Goal: Task Accomplishment & Management: Complete application form

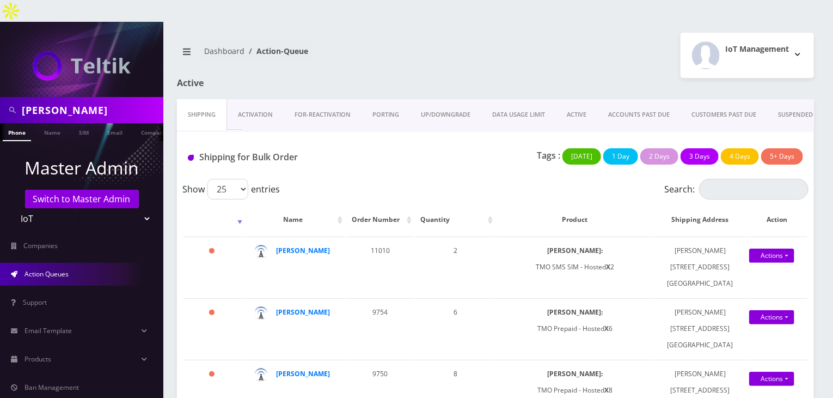
drag, startPoint x: 79, startPoint y: 86, endPoint x: 0, endPoint y: 102, distance: 80.8
click at [0, 102] on nav "carl Phone Name SIM Email Company Customer Master Admin Switch to Master Admin …" at bounding box center [81, 221] width 163 height 398
type input "[PERSON_NAME]"
click at [41, 123] on link "Name" at bounding box center [52, 132] width 27 height 18
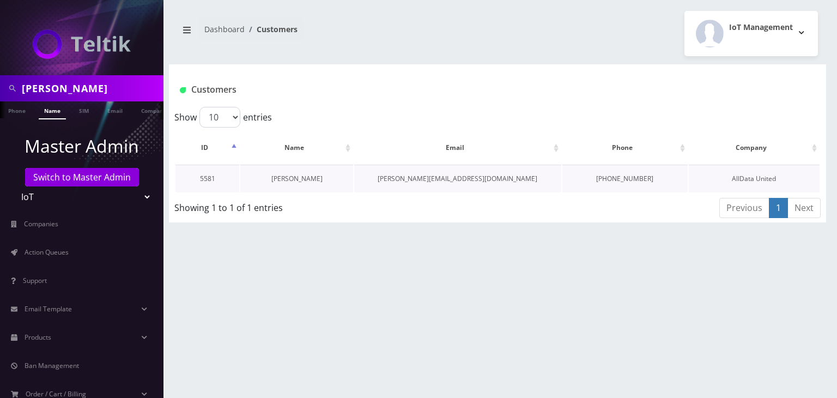
click at [299, 175] on link "Erica Madar" at bounding box center [296, 178] width 51 height 9
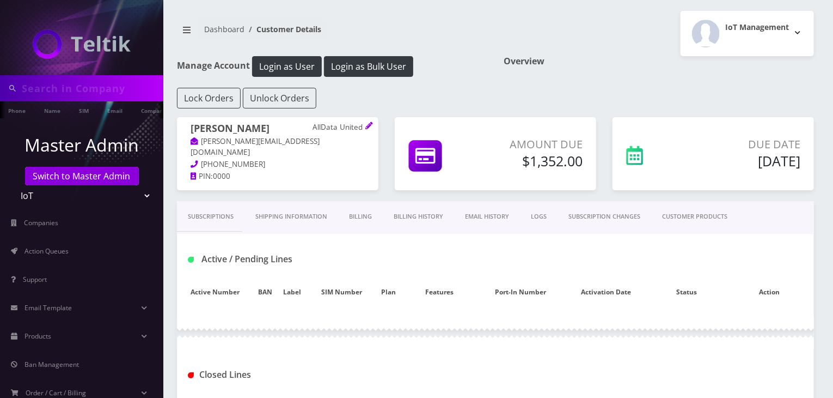
type input "erica"
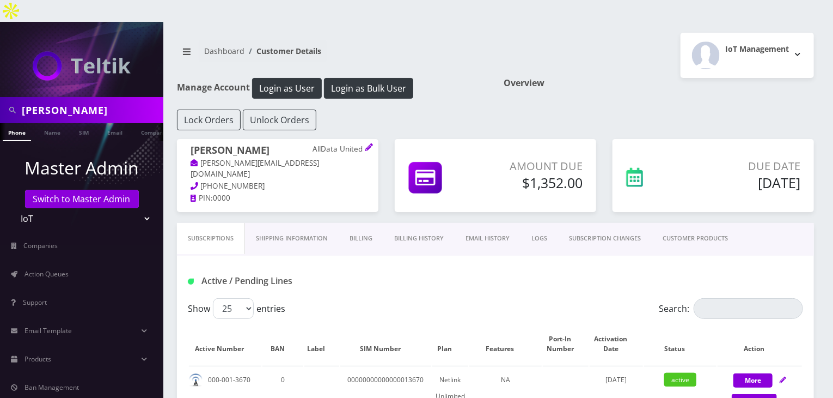
click at [422, 223] on link "Billing History" at bounding box center [418, 238] width 71 height 31
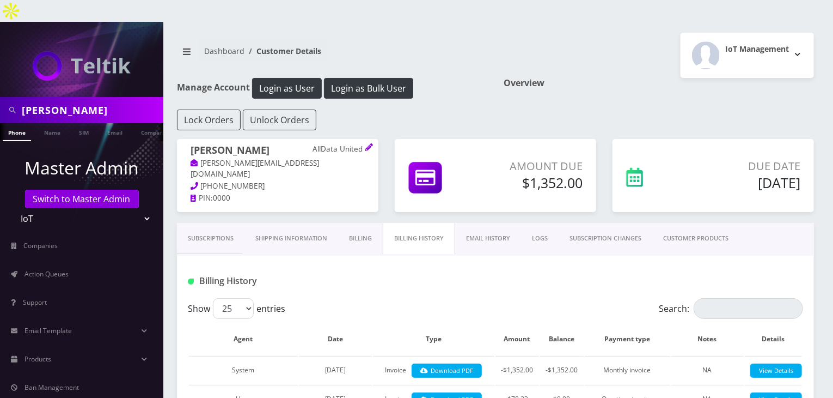
click at [193, 223] on link "Subscriptions" at bounding box center [211, 238] width 68 height 31
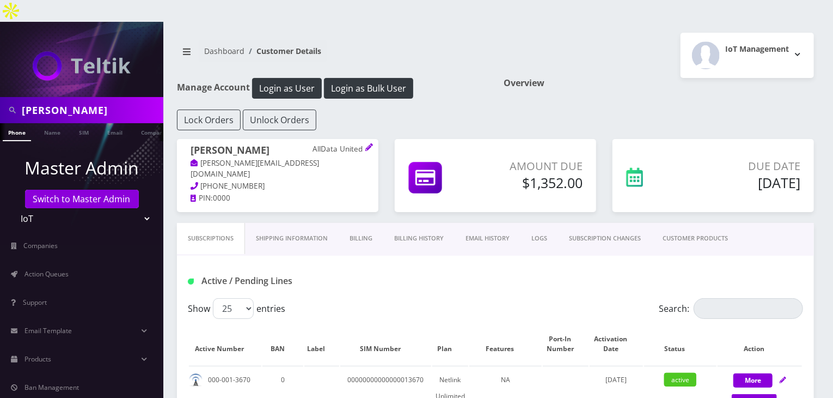
click at [699, 230] on link "CUSTOMER PRODUCTS" at bounding box center [695, 238] width 87 height 31
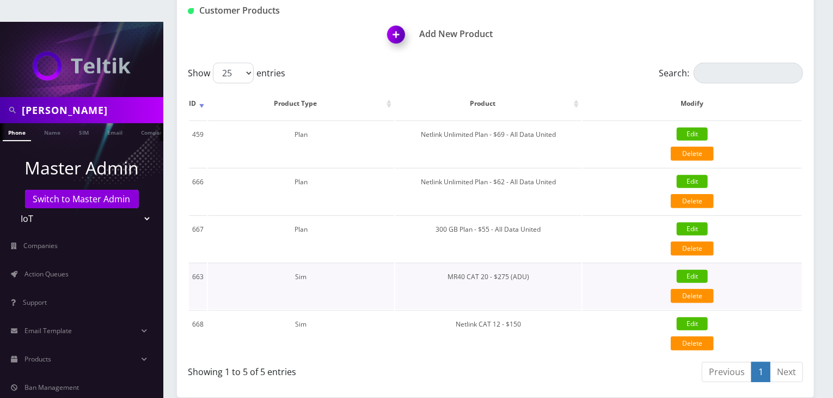
scroll to position [272, 0]
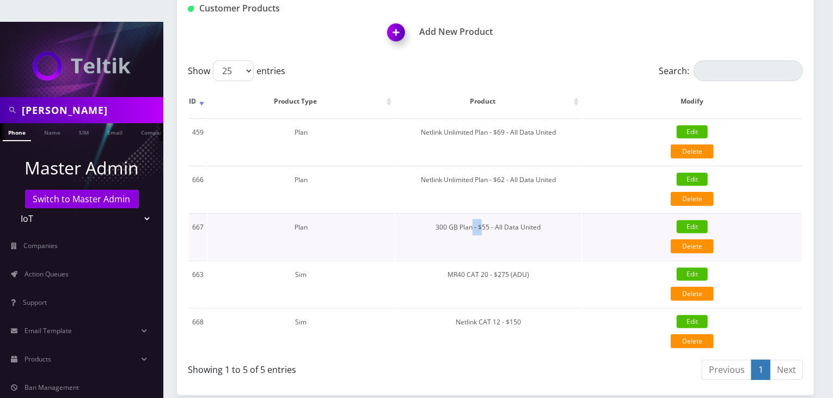
drag, startPoint x: 484, startPoint y: 203, endPoint x: 475, endPoint y: 199, distance: 9.5
click at [475, 213] on td "300 GB Plan - $55 - All Data United" at bounding box center [488, 236] width 186 height 46
drag, startPoint x: 488, startPoint y: 199, endPoint x: 537, endPoint y: 191, distance: 49.6
click at [537, 213] on td "300 GB Plan - $55 - All Data United" at bounding box center [488, 236] width 186 height 46
drag, startPoint x: 558, startPoint y: 154, endPoint x: 499, endPoint y: 168, distance: 61.2
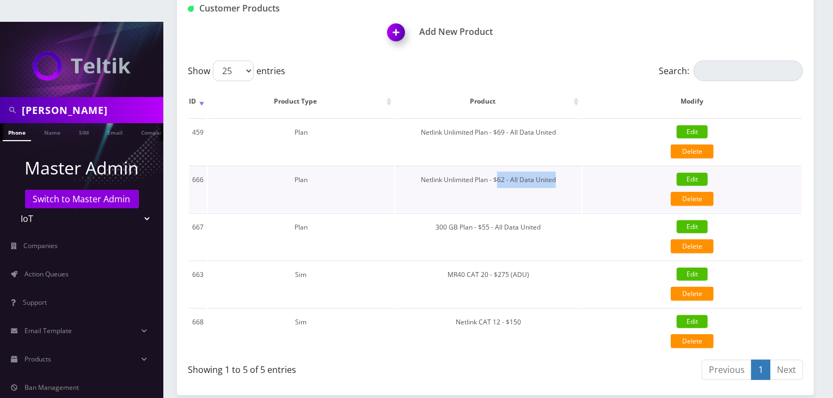
click at [499, 168] on td "Netlink Unlimited Plan - $62 - All Data United" at bounding box center [488, 189] width 186 height 46
click at [494, 177] on td "Netlink Unlimited Plan - $62 - All Data United" at bounding box center [488, 189] width 186 height 46
drag, startPoint x: 422, startPoint y: 155, endPoint x: 501, endPoint y: 150, distance: 79.1
click at [501, 166] on td "Netlink Unlimited Plan - $62 - All Data United" at bounding box center [488, 189] width 186 height 46
click at [506, 168] on td "Netlink Unlimited Plan - $62 - All Data United" at bounding box center [488, 189] width 186 height 46
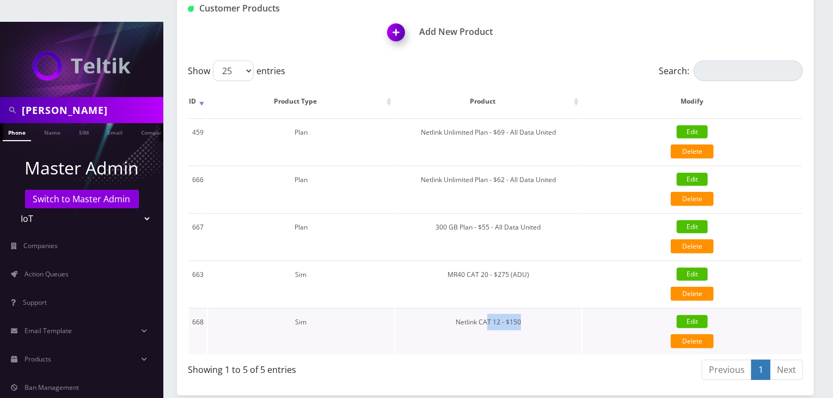
drag, startPoint x: 523, startPoint y: 302, endPoint x: 490, endPoint y: 307, distance: 33.0
click at [490, 308] on td "Netlink CAT 12 - $150" at bounding box center [488, 331] width 186 height 46
click at [523, 308] on td "Netlink CAT 12 - $150" at bounding box center [488, 331] width 186 height 46
drag, startPoint x: 525, startPoint y: 299, endPoint x: 490, endPoint y: 306, distance: 35.6
click at [490, 308] on td "Netlink CAT 12 - $150" at bounding box center [488, 331] width 186 height 46
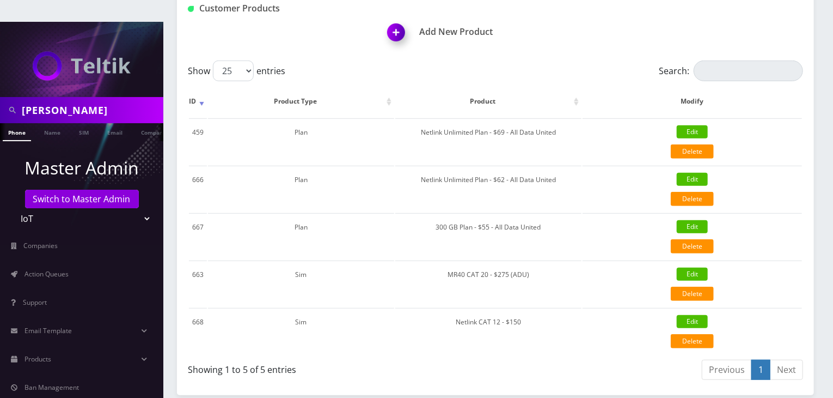
drag, startPoint x: 51, startPoint y: 89, endPoint x: 6, endPoint y: 88, distance: 45.2
click at [6, 100] on div "[PERSON_NAME]" at bounding box center [82, 110] width 158 height 21
type input "darren"
click at [48, 123] on link "Name" at bounding box center [52, 132] width 27 height 18
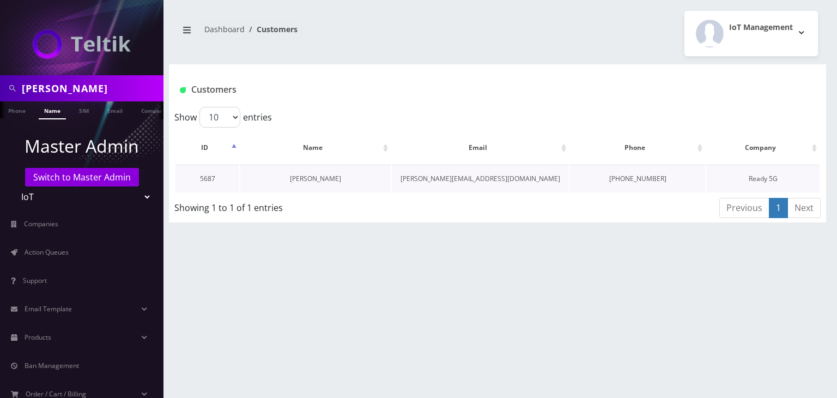
click at [309, 179] on link "[PERSON_NAME]" at bounding box center [315, 178] width 51 height 9
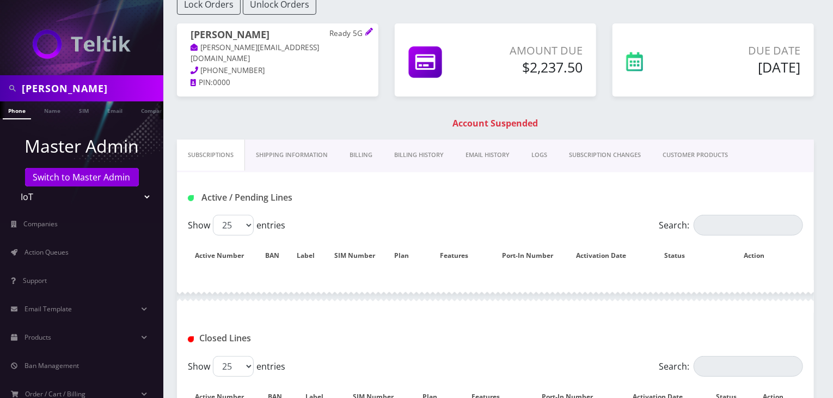
scroll to position [179, 0]
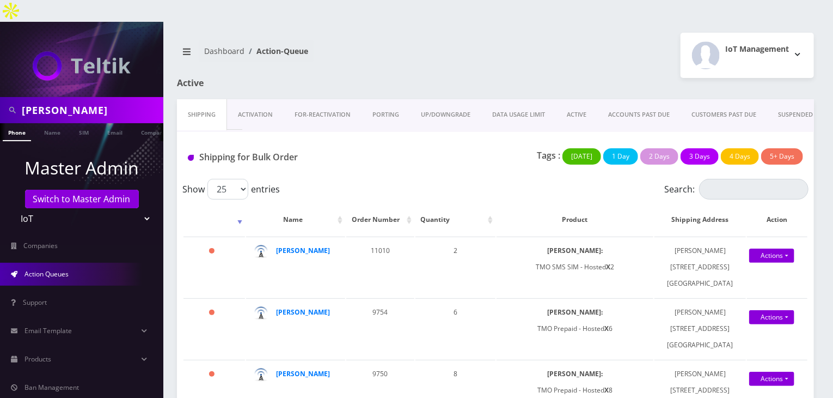
drag, startPoint x: 72, startPoint y: 89, endPoint x: 0, endPoint y: 85, distance: 72.0
click at [0, 97] on div "[PERSON_NAME]" at bounding box center [81, 110] width 163 height 26
type input "[PERSON_NAME]"
click at [45, 123] on link "Name" at bounding box center [52, 132] width 27 height 18
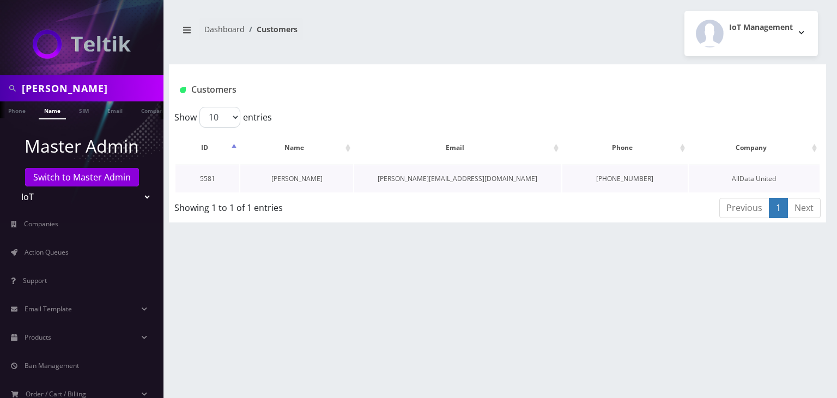
click at [302, 180] on link "Erica Madar" at bounding box center [296, 178] width 51 height 9
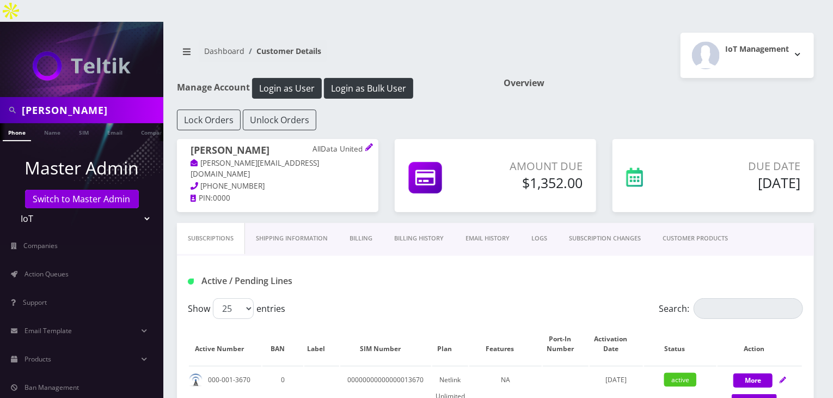
click at [434, 223] on link "Billing History" at bounding box center [418, 238] width 71 height 31
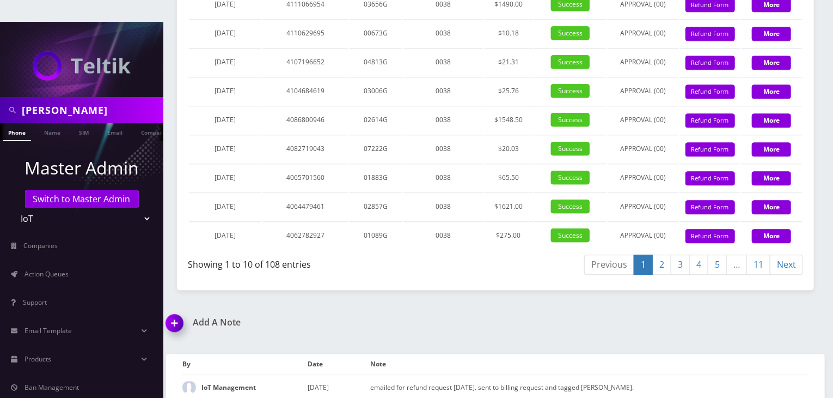
scroll to position [1087, 0]
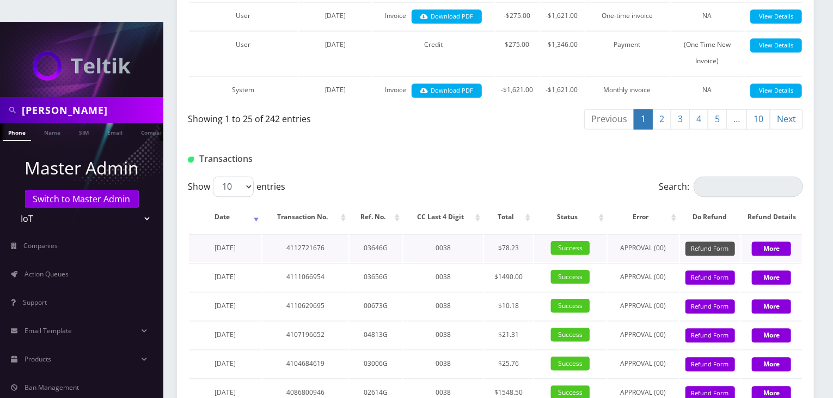
click at [723, 241] on button "Refund Form" at bounding box center [711, 248] width 50 height 15
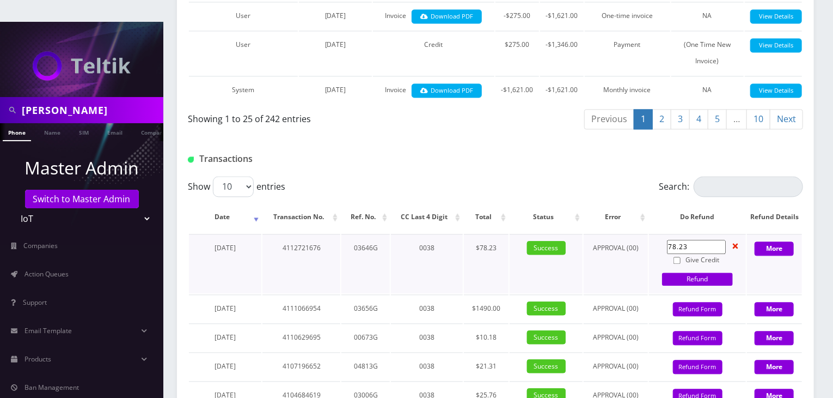
click at [691, 240] on input "78.23" at bounding box center [696, 247] width 59 height 14
type input "7"
type input "3.5"
click at [678, 257] on input "Give Credit" at bounding box center [677, 260] width 7 height 7
checkbox input "true"
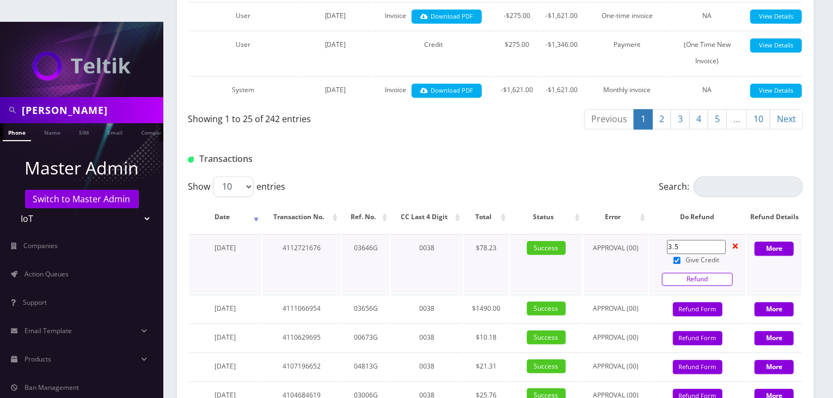
click at [685, 272] on link "Refund" at bounding box center [697, 278] width 71 height 13
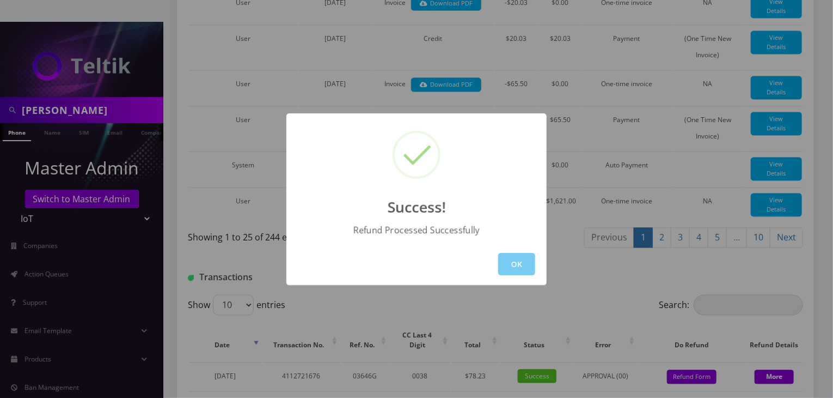
click at [506, 263] on button "OK" at bounding box center [516, 264] width 37 height 22
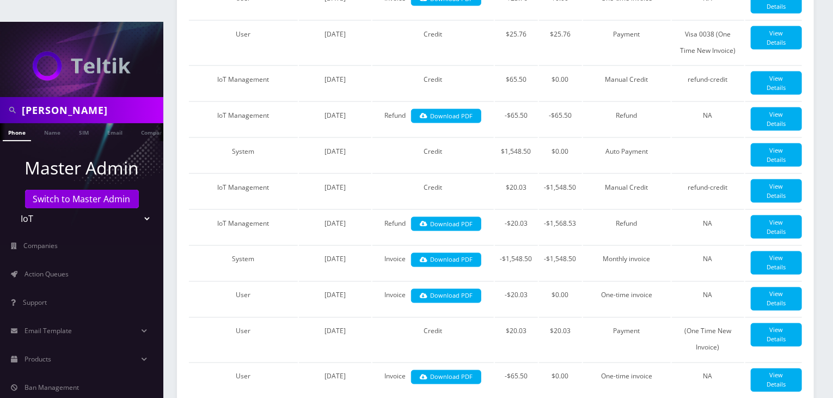
scroll to position [815, 0]
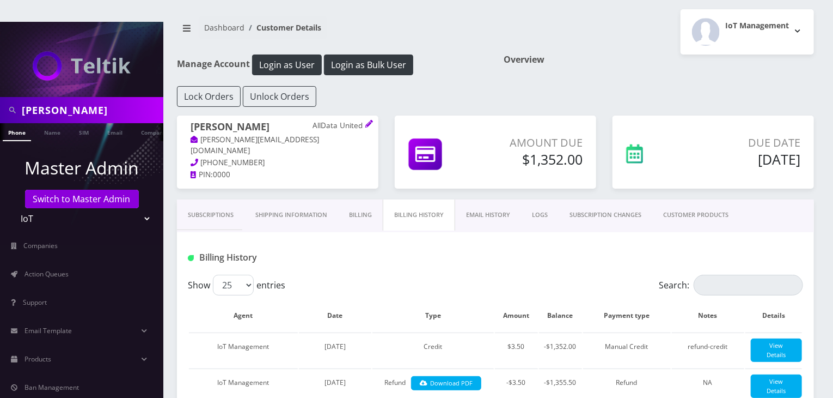
scroll to position [0, 0]
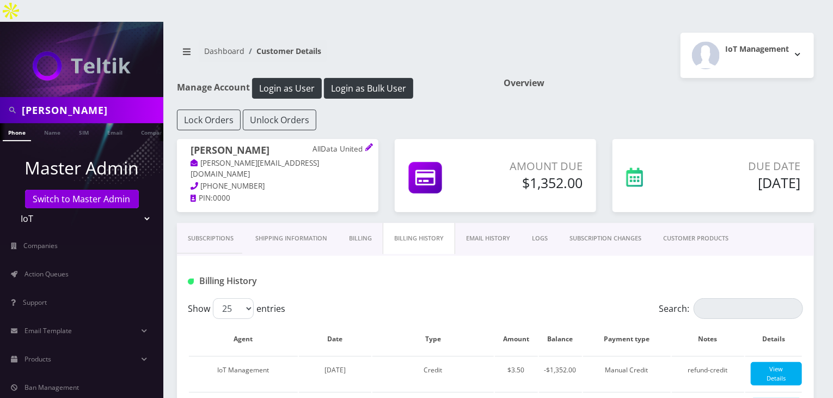
click at [713, 223] on link "CUSTOMER PRODUCTS" at bounding box center [696, 238] width 87 height 31
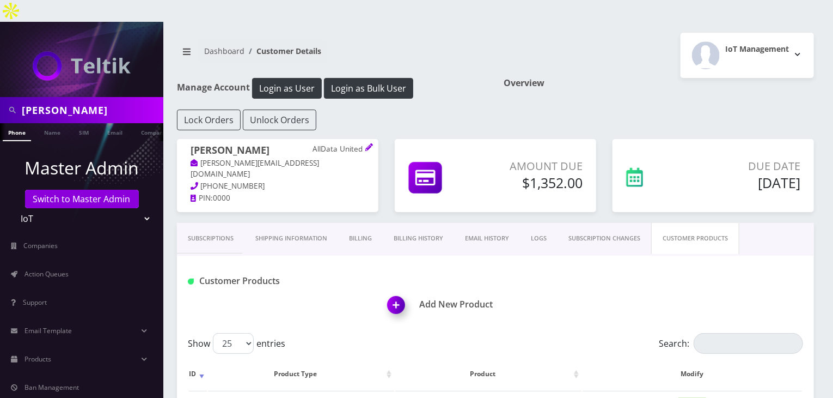
click at [301, 223] on link "Shipping Information" at bounding box center [292, 238] width 94 height 31
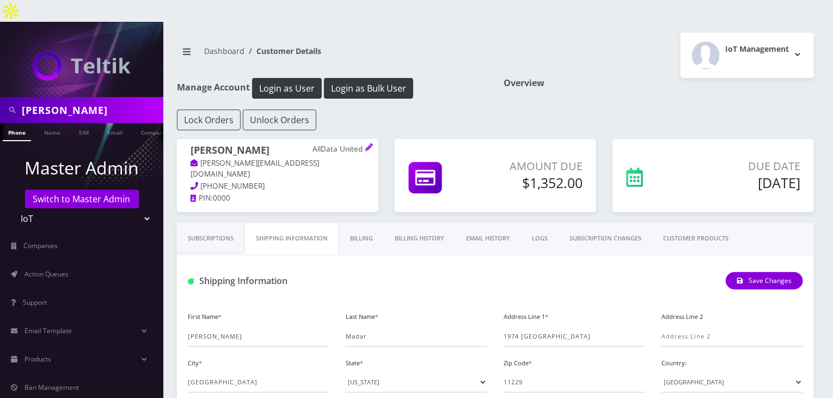
click at [364, 223] on link "Billing" at bounding box center [361, 238] width 45 height 31
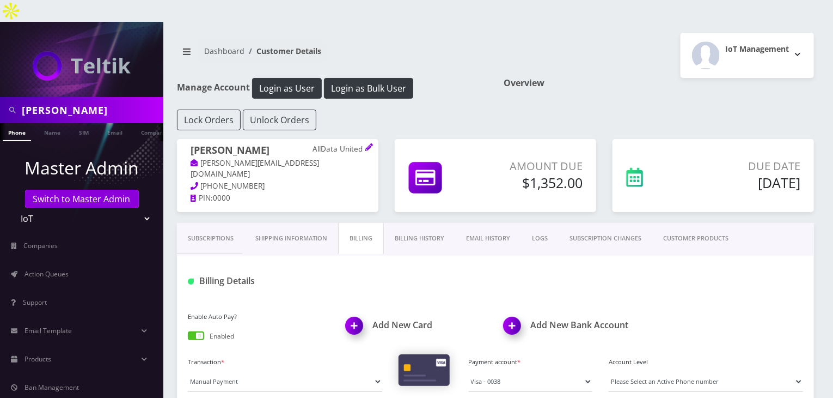
click at [421, 223] on link "Billing History" at bounding box center [419, 238] width 71 height 31
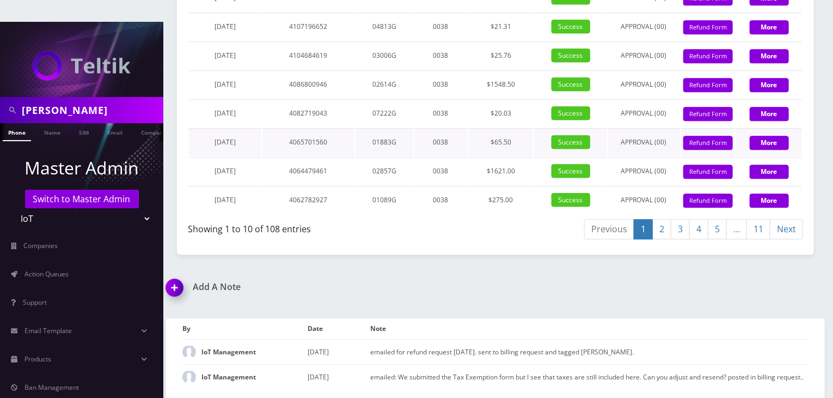
scroll to position [1664, 0]
click at [719, 199] on button "Refund Form" at bounding box center [709, 200] width 50 height 15
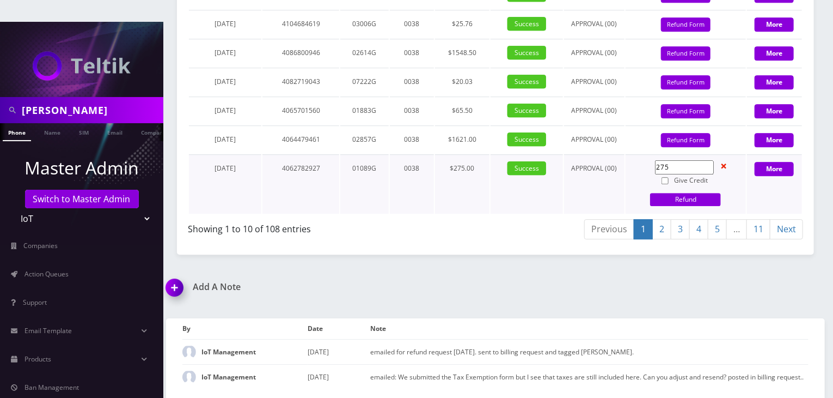
click at [664, 184] on input "Give Credit" at bounding box center [665, 180] width 7 height 7
checkbox input "true"
click at [679, 206] on link "Refund" at bounding box center [685, 199] width 71 height 13
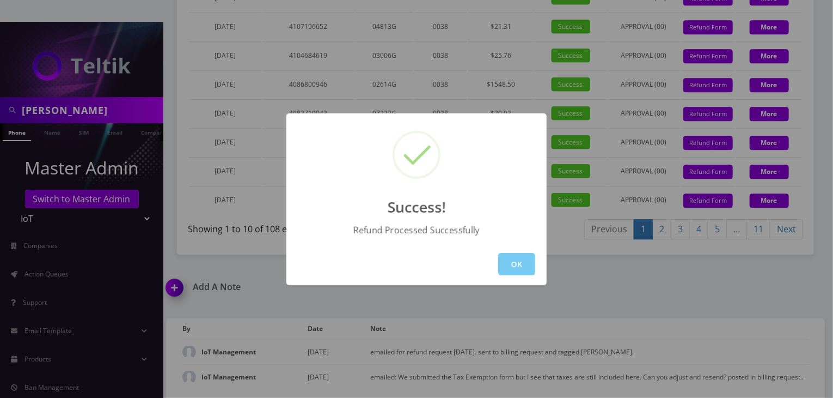
click at [519, 267] on button "OK" at bounding box center [516, 264] width 37 height 22
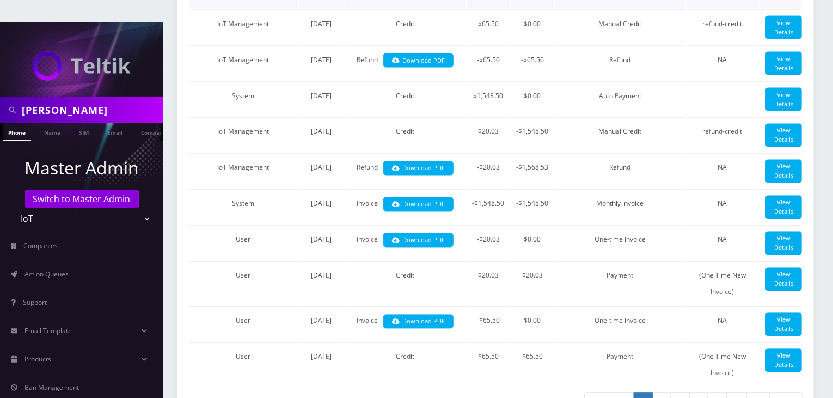
scroll to position [756, 0]
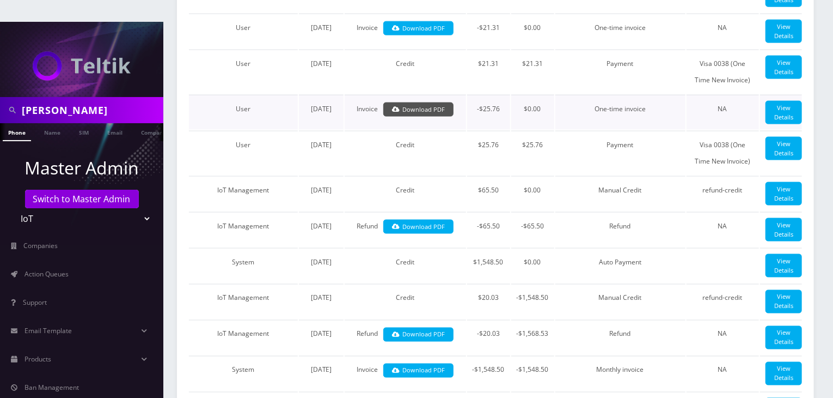
click at [430, 117] on link "Download PDF" at bounding box center [418, 109] width 70 height 15
click at [418, 36] on link "Download PDF" at bounding box center [418, 28] width 70 height 15
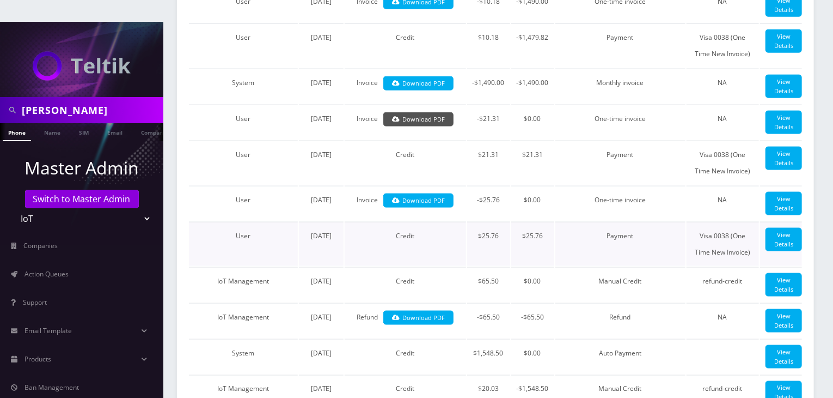
scroll to position [575, 0]
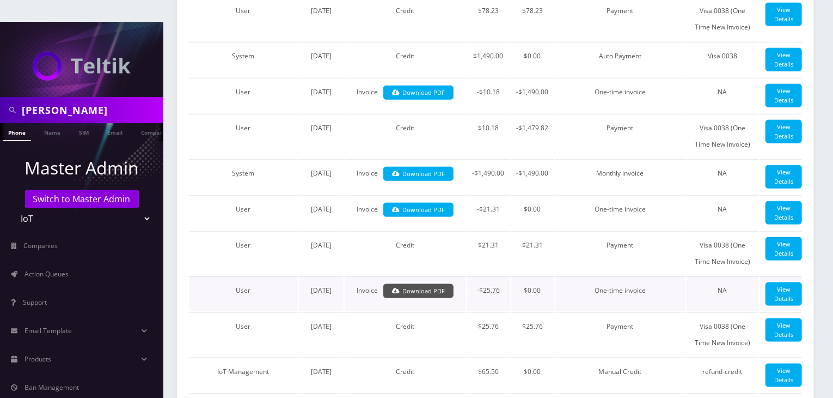
click at [417, 299] on link "Download PDF" at bounding box center [418, 291] width 70 height 15
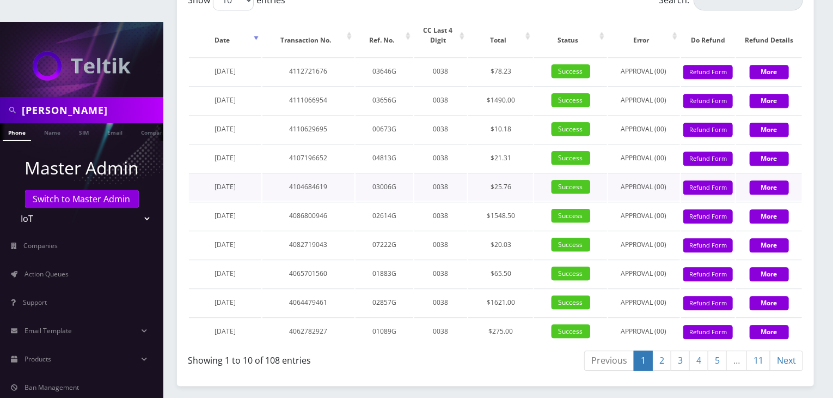
scroll to position [1482, 0]
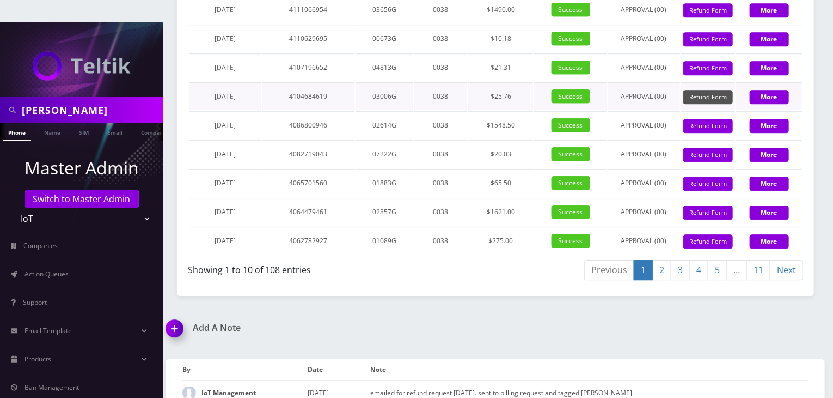
click at [703, 105] on button "Refund Form" at bounding box center [709, 97] width 50 height 15
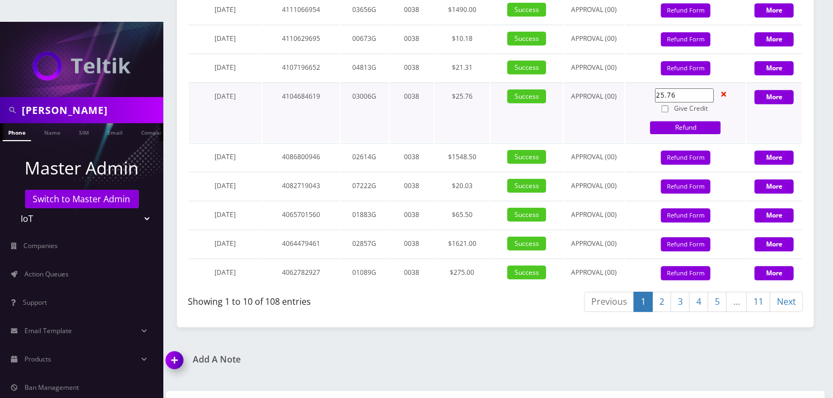
click at [665, 112] on input "Give Credit" at bounding box center [665, 108] width 7 height 7
checkbox input "true"
click at [669, 134] on link "Refund" at bounding box center [685, 127] width 71 height 13
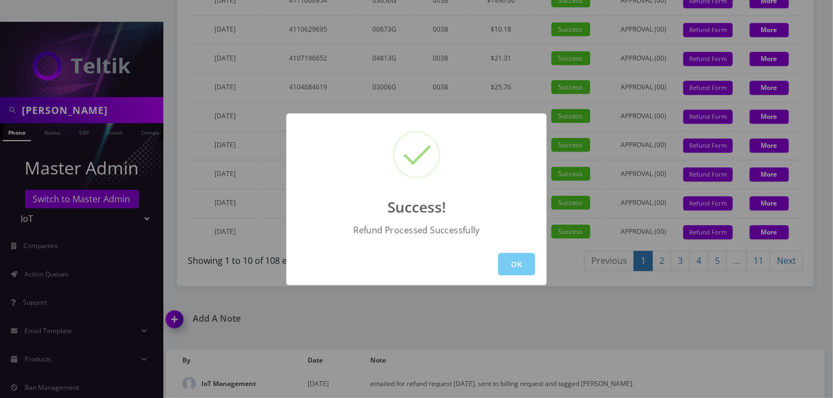
click at [510, 260] on button "OK" at bounding box center [516, 264] width 37 height 22
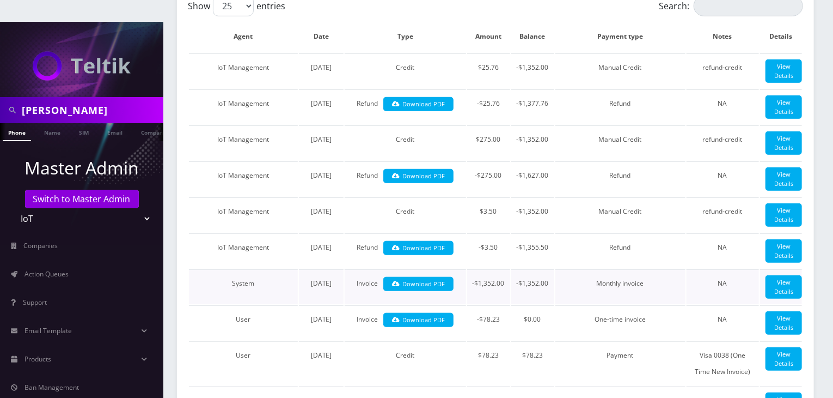
scroll to position [393, 0]
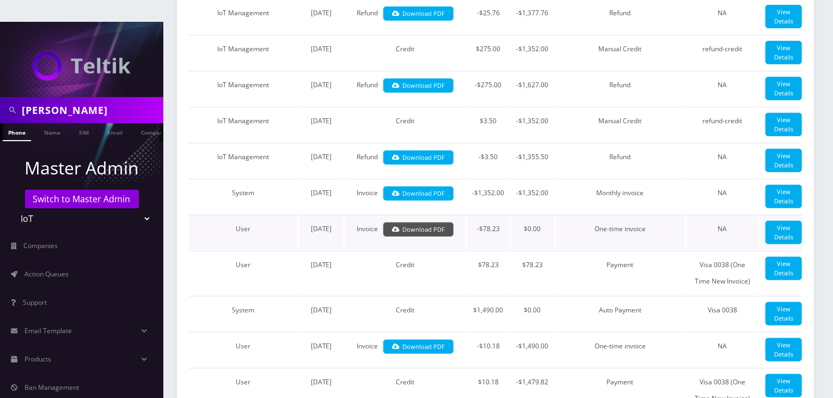
click at [431, 237] on link "Download PDF" at bounding box center [418, 229] width 70 height 15
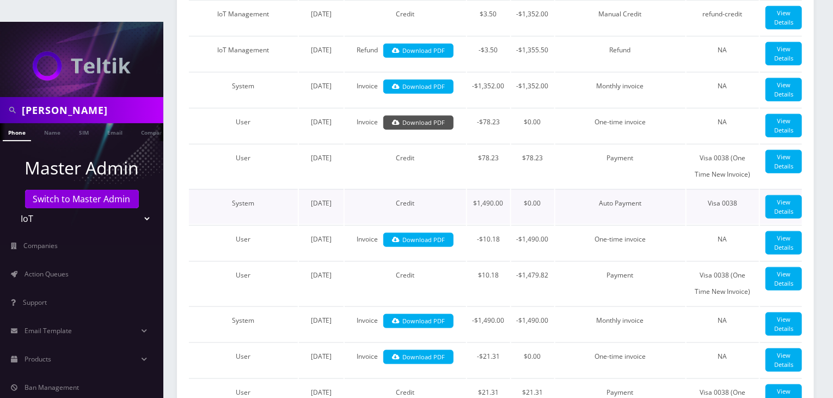
scroll to position [575, 0]
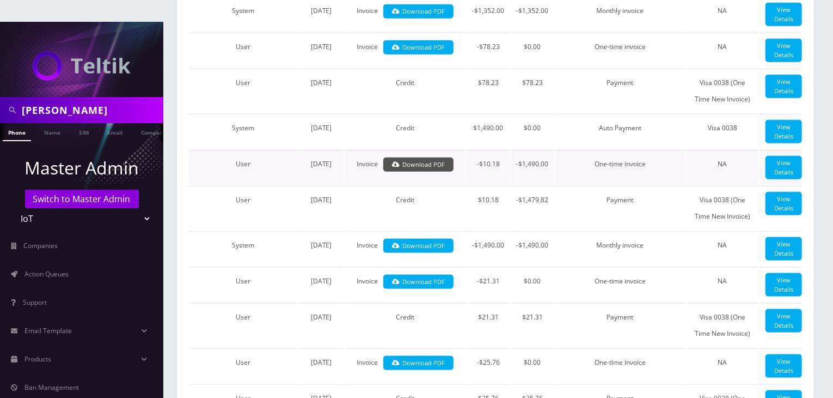
click at [430, 172] on link "Download PDF" at bounding box center [418, 164] width 70 height 15
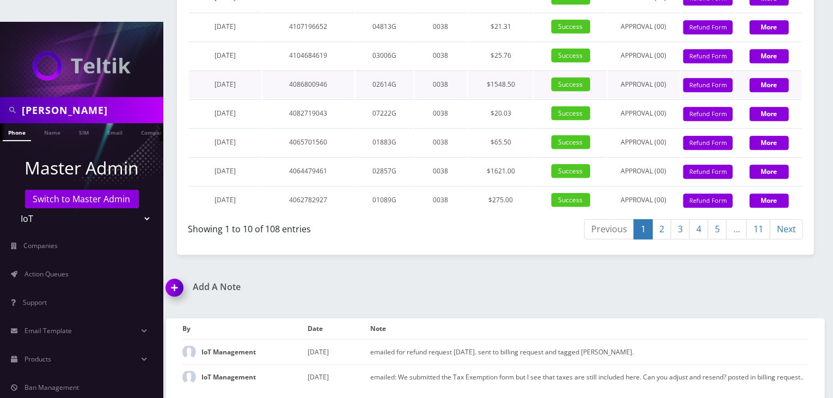
scroll to position [1573, 0]
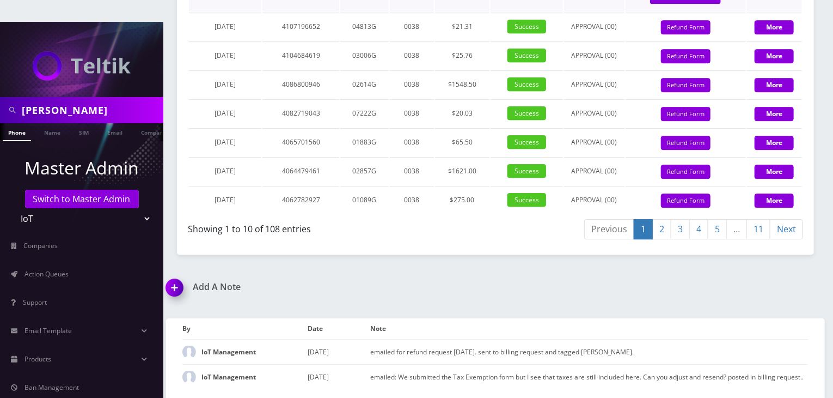
checkbox input "true"
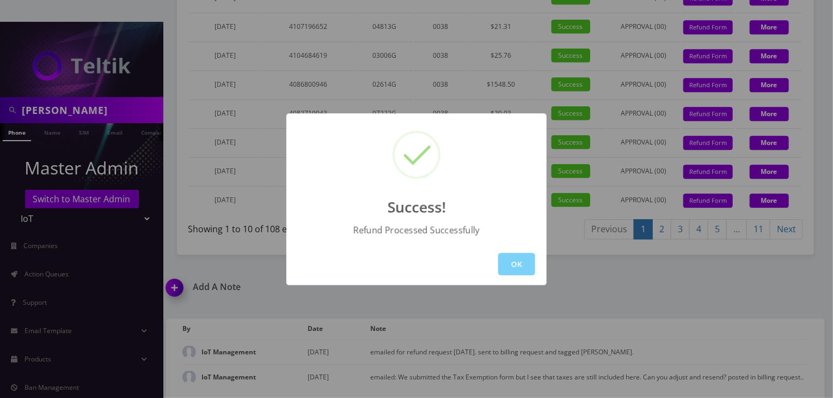
scroll to position [1574, 0]
click at [513, 260] on button "OK" at bounding box center [516, 264] width 37 height 22
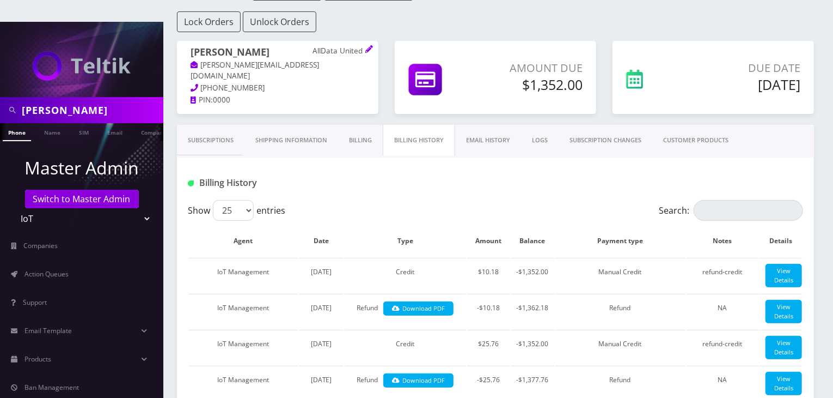
scroll to position [0, 0]
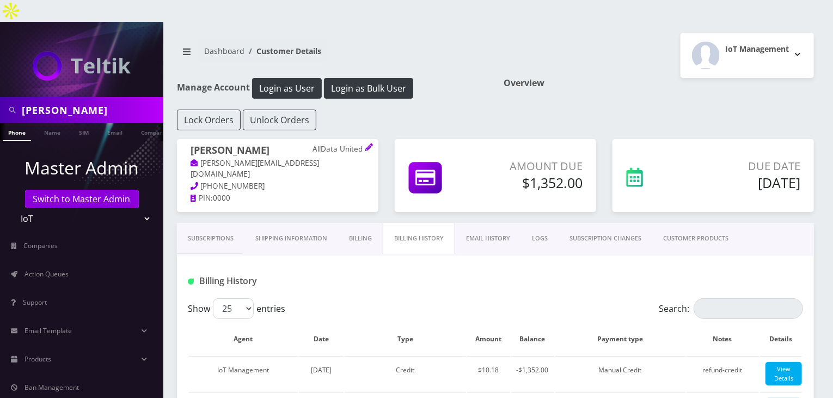
click at [201, 223] on link "Subscriptions" at bounding box center [211, 238] width 68 height 31
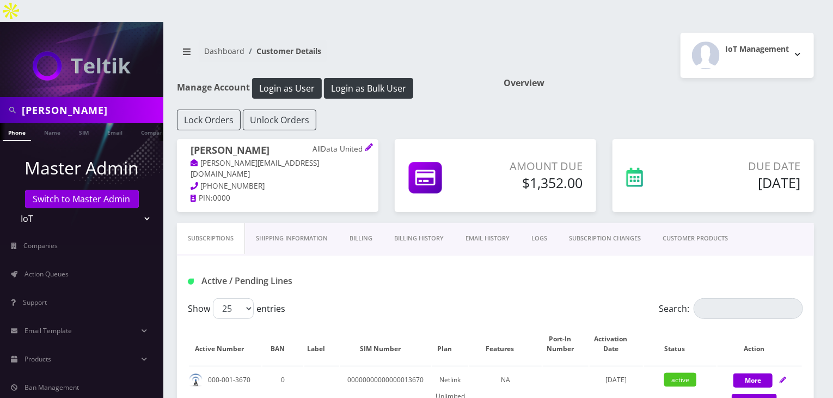
click at [369, 223] on link "Billing" at bounding box center [361, 238] width 45 height 31
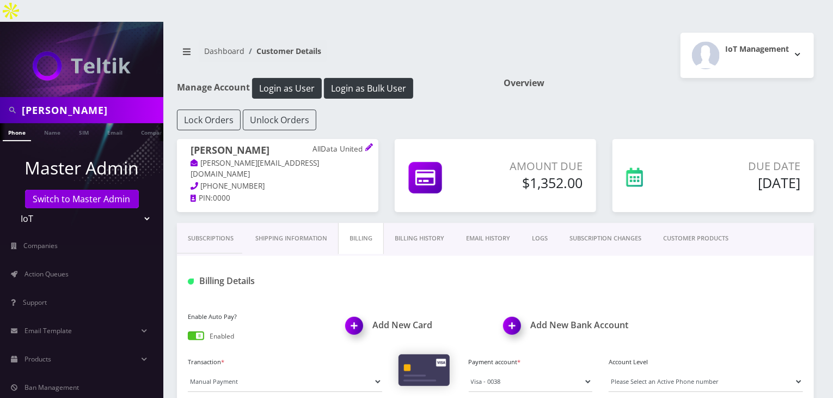
click at [423, 224] on link "Billing History" at bounding box center [419, 238] width 71 height 31
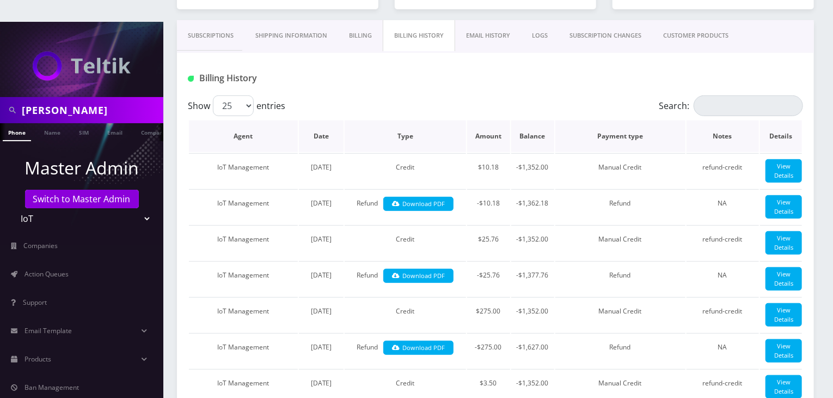
scroll to position [181, 0]
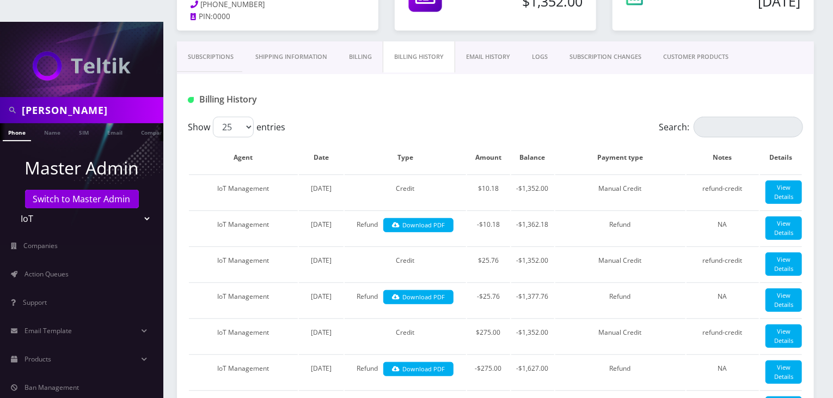
click at [222, 41] on link "Subscriptions" at bounding box center [211, 56] width 68 height 31
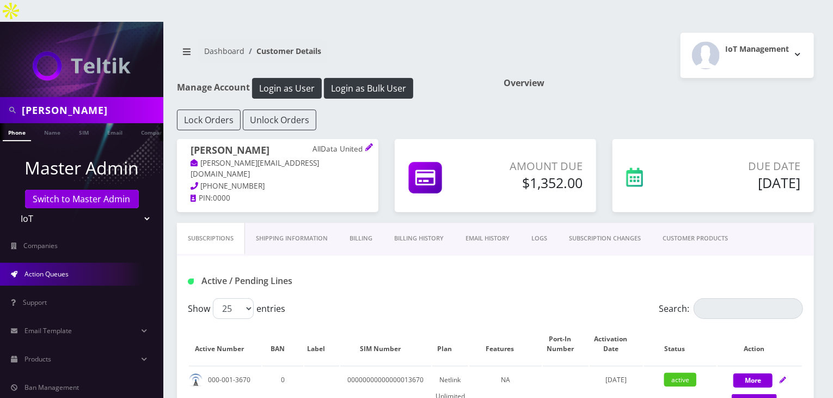
click at [74, 263] on link "Action Queues" at bounding box center [81, 274] width 163 height 23
